Goal: Task Accomplishment & Management: Use online tool/utility

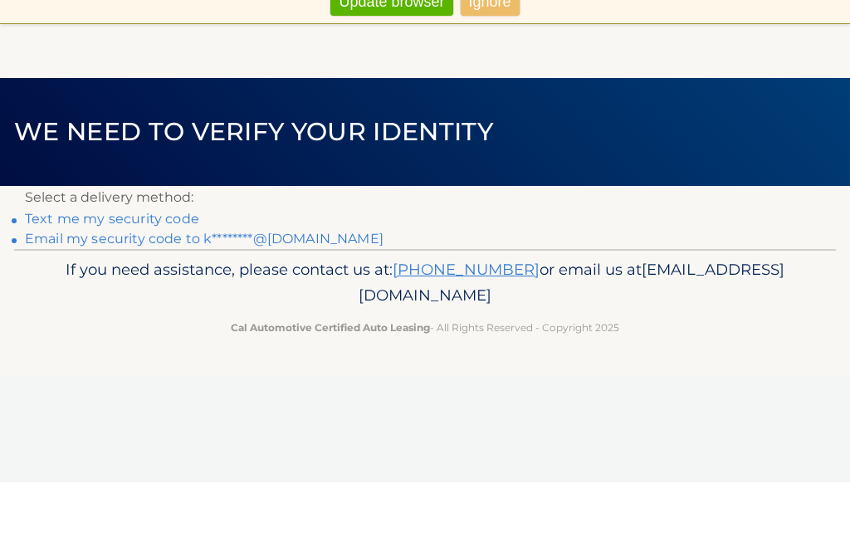
scroll to position [38, 0]
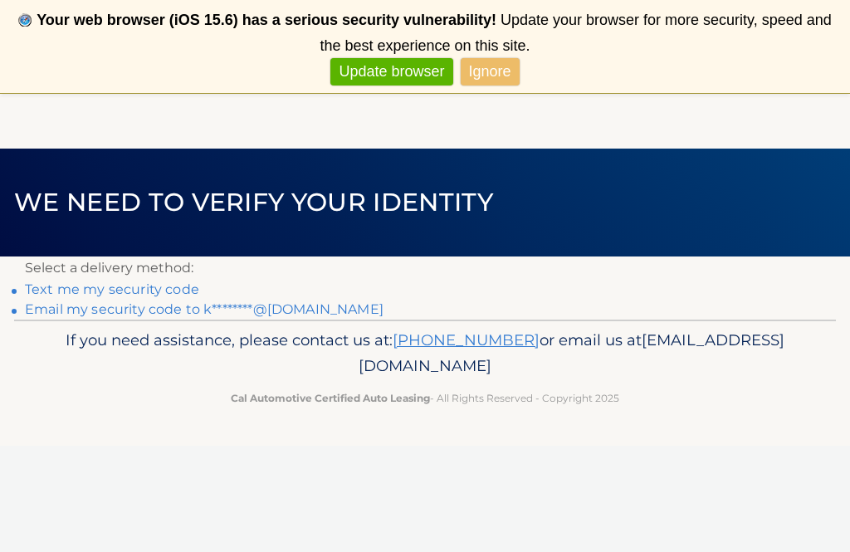
click at [493, 79] on link "Ignore" at bounding box center [490, 71] width 59 height 27
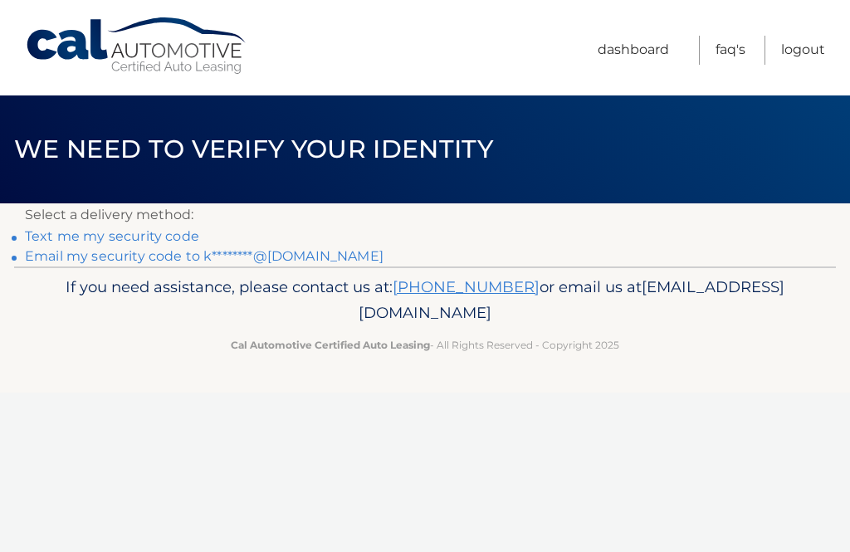
scroll to position [0, 0]
click at [285, 261] on link "Email my security code to k********@aol.com" at bounding box center [204, 256] width 359 height 16
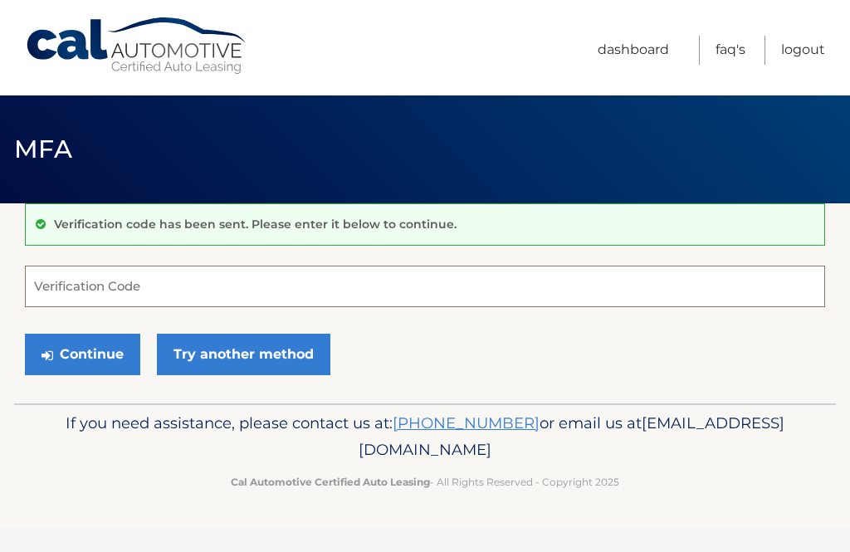
click at [221, 285] on input "Verification Code" at bounding box center [425, 286] width 800 height 41
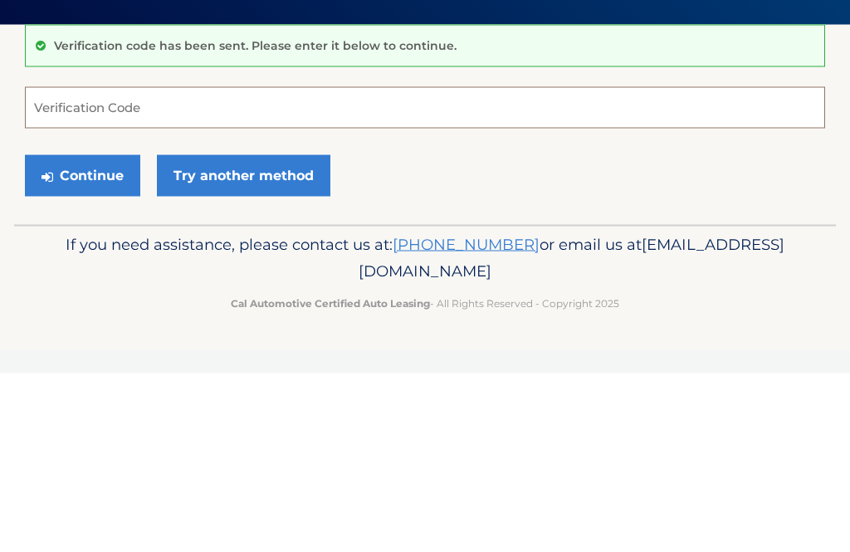
click at [161, 266] on input "Verification Code" at bounding box center [425, 286] width 800 height 41
click at [154, 266] on input "Verification Code" at bounding box center [425, 286] width 800 height 41
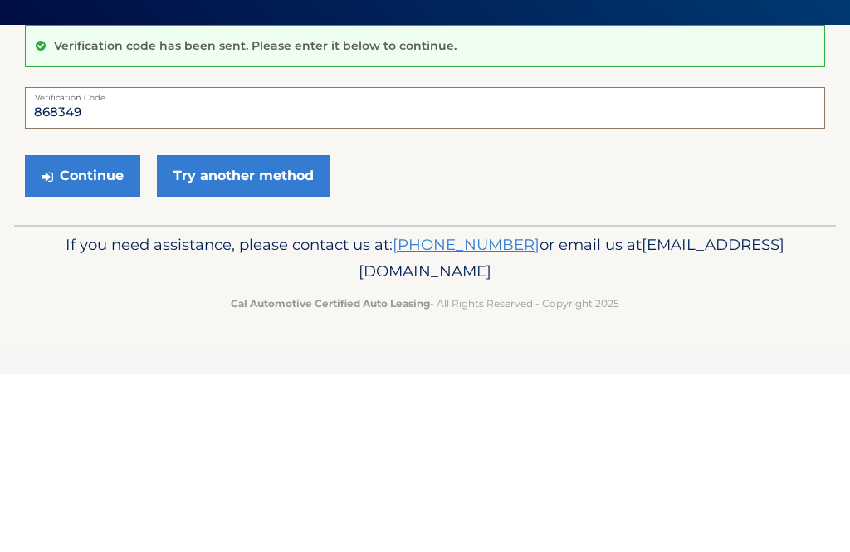
type input "868349"
click at [110, 334] on button "Continue" at bounding box center [82, 354] width 115 height 41
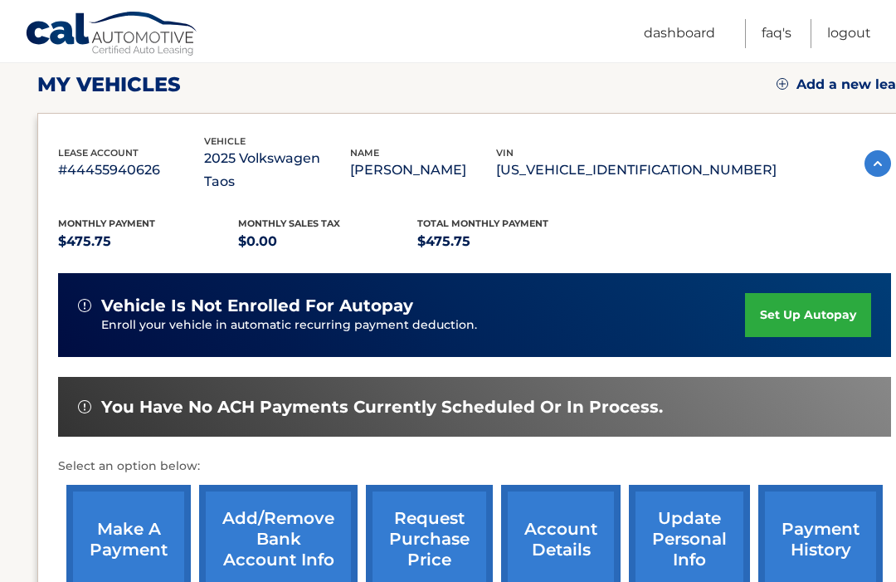
scroll to position [232, 0]
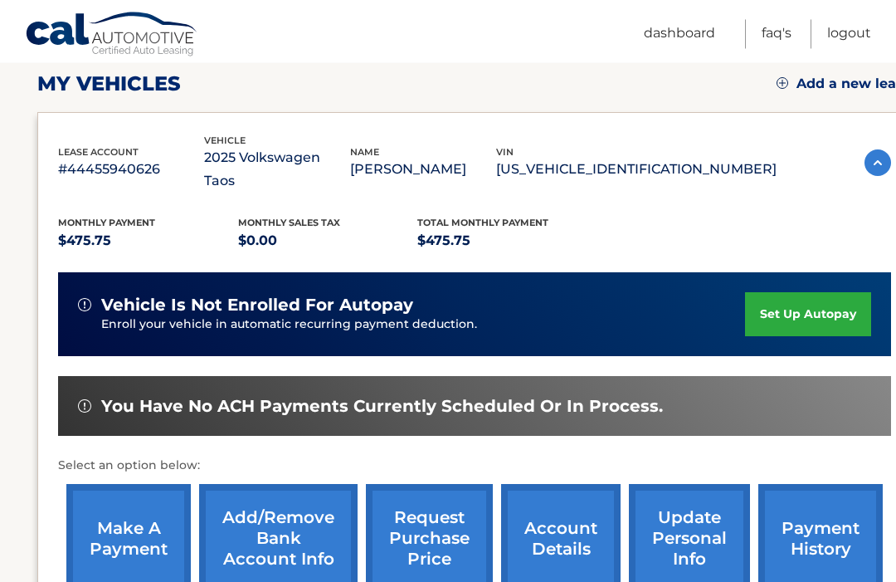
click at [133, 505] on link "make a payment" at bounding box center [128, 538] width 124 height 109
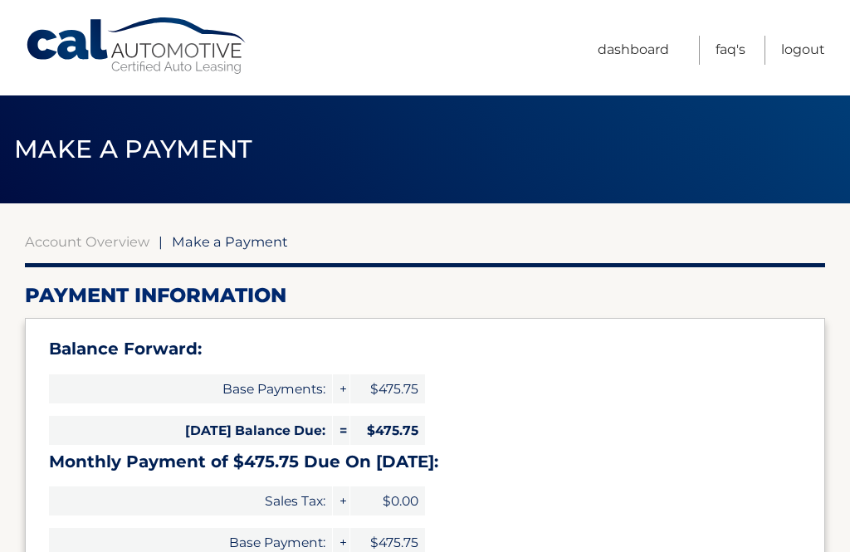
select select "MmYxMzQ3NDctMzgwYS00MjU3LWI1ZmEtYzI2ZDlhYTJiNDU3"
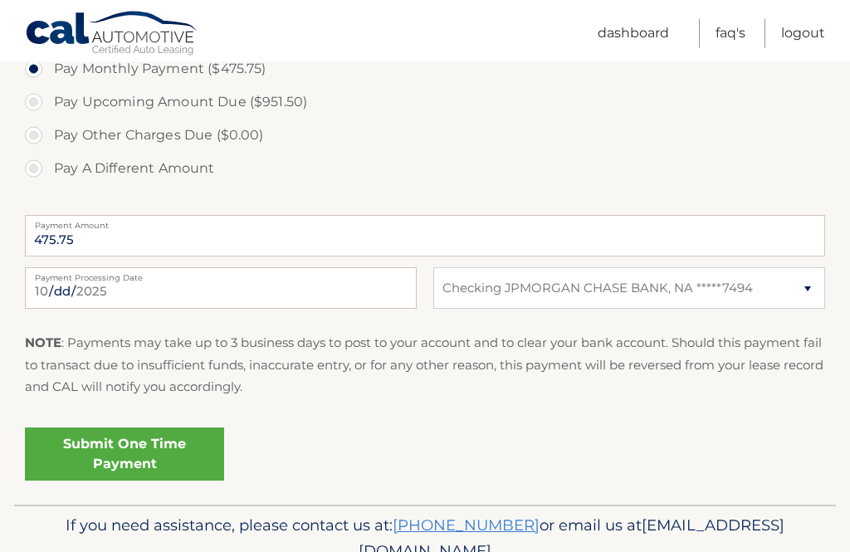
scroll to position [646, 0]
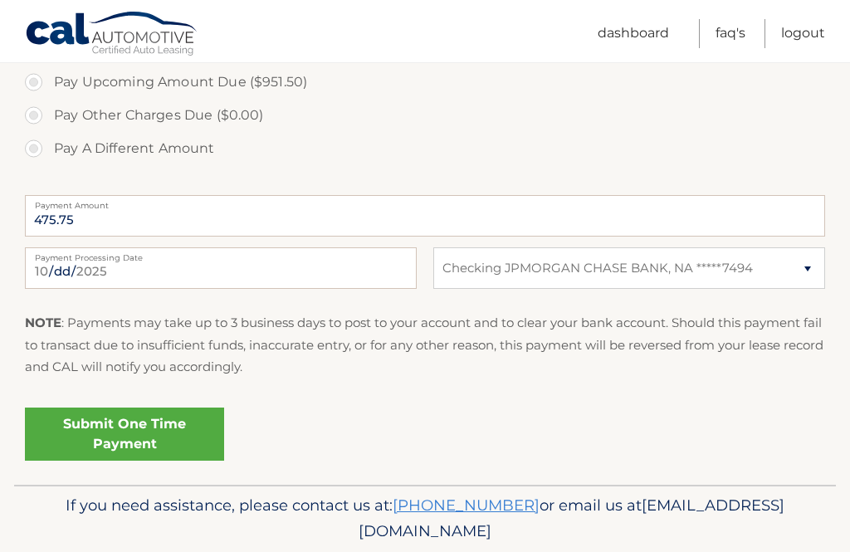
click at [171, 434] on link "Submit One Time Payment" at bounding box center [124, 433] width 199 height 53
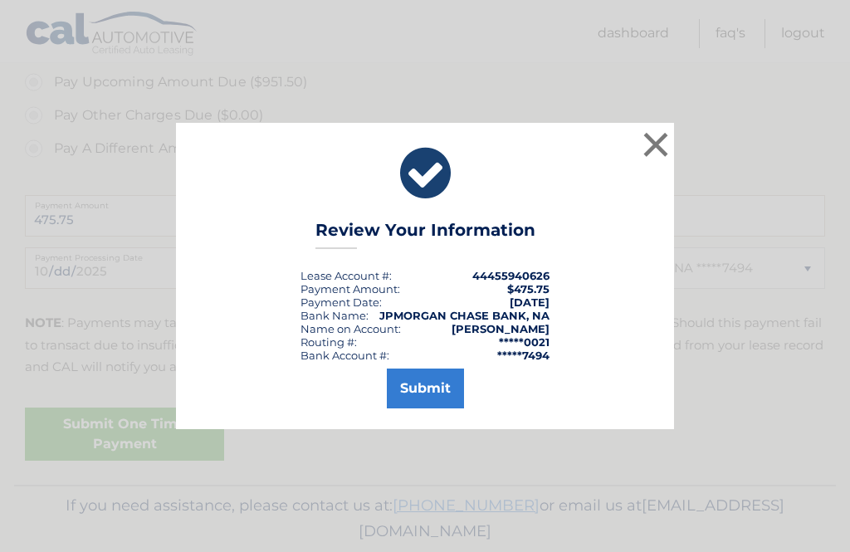
click at [438, 407] on button "Submit" at bounding box center [425, 388] width 77 height 40
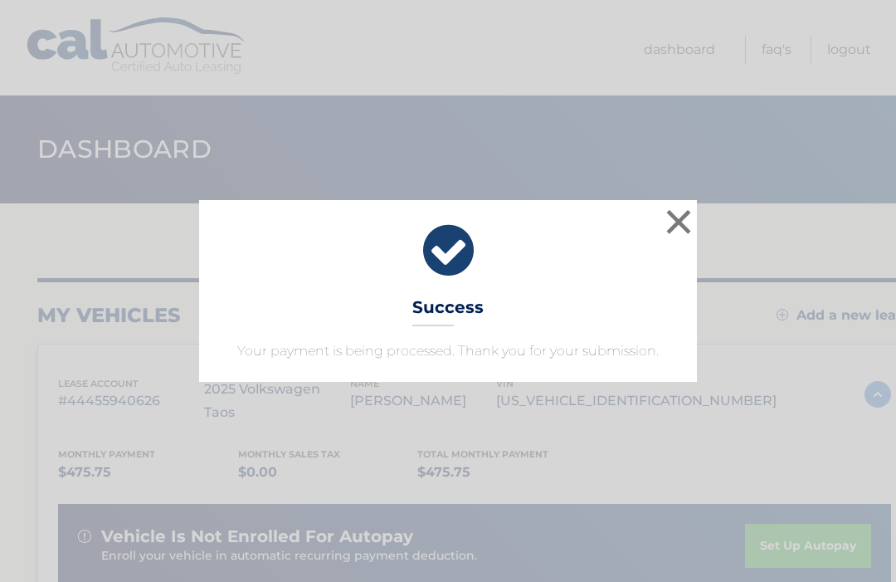
click at [675, 225] on button "×" at bounding box center [678, 221] width 33 height 33
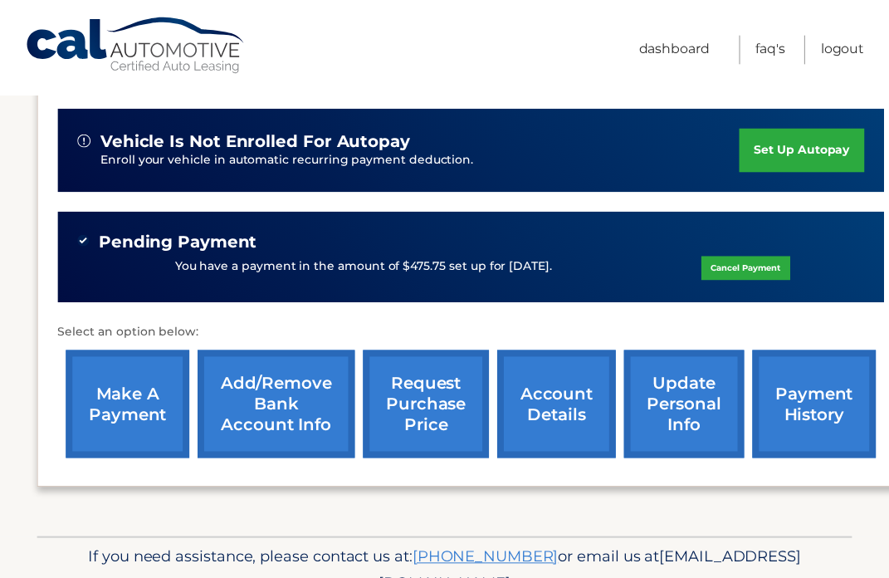
scroll to position [43, 0]
